Goal: Contribute content

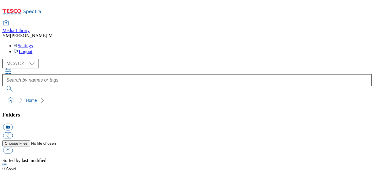
select select "flare-mca-cz"
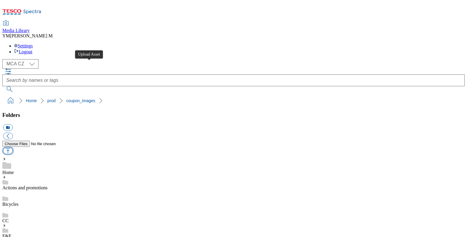
click at [13, 147] on button "button" at bounding box center [8, 150] width 10 height 7
type input "C:\fakepath\MB3_1101_F.jpg"
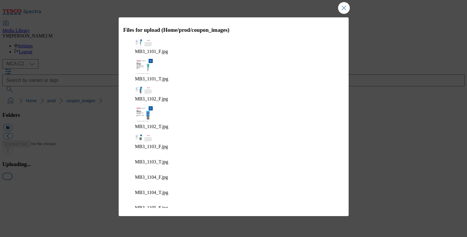
click at [12, 179] on button "button" at bounding box center [7, 176] width 9 height 6
